Goal: Register for event/course

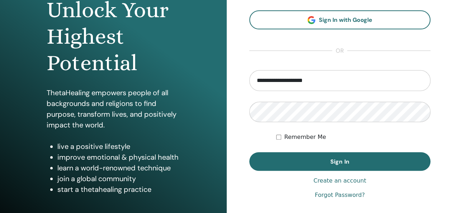
scroll to position [85, 0]
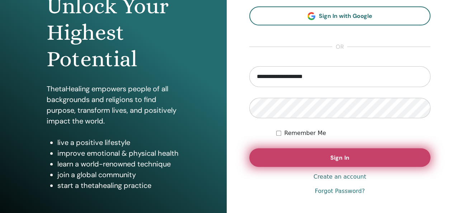
type input "**********"
click at [348, 157] on span "Sign In" at bounding box center [339, 158] width 19 height 8
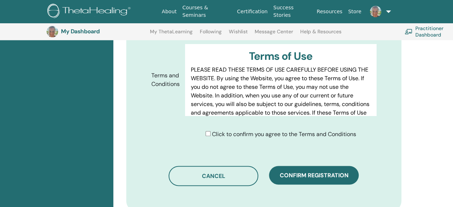
scroll to position [390, 0]
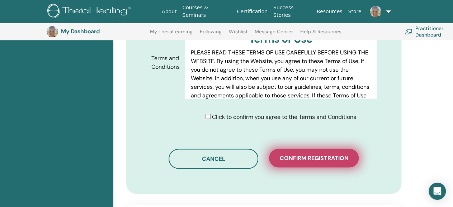
click at [326, 155] on span "Confirm registration" at bounding box center [313, 159] width 69 height 8
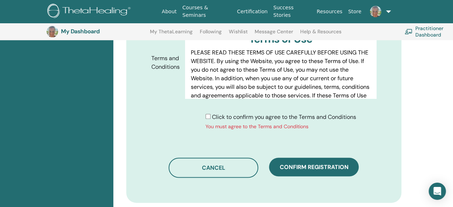
click at [206, 113] on div "Click to confirm you agree to the Terms and Conditions You must agree to the Te…" at bounding box center [281, 122] width 151 height 18
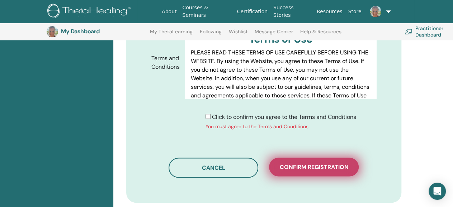
click at [291, 164] on span "Confirm registration" at bounding box center [313, 168] width 69 height 8
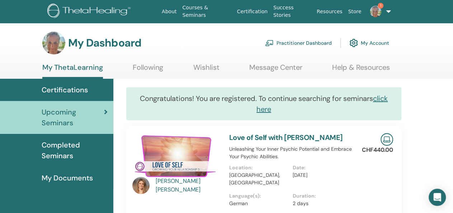
click at [379, 6] on span "1" at bounding box center [381, 6] width 6 height 6
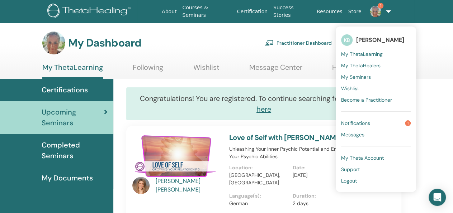
click at [360, 127] on link "Notifications 1" at bounding box center [376, 123] width 70 height 11
